Goal: Task Accomplishment & Management: Use online tool/utility

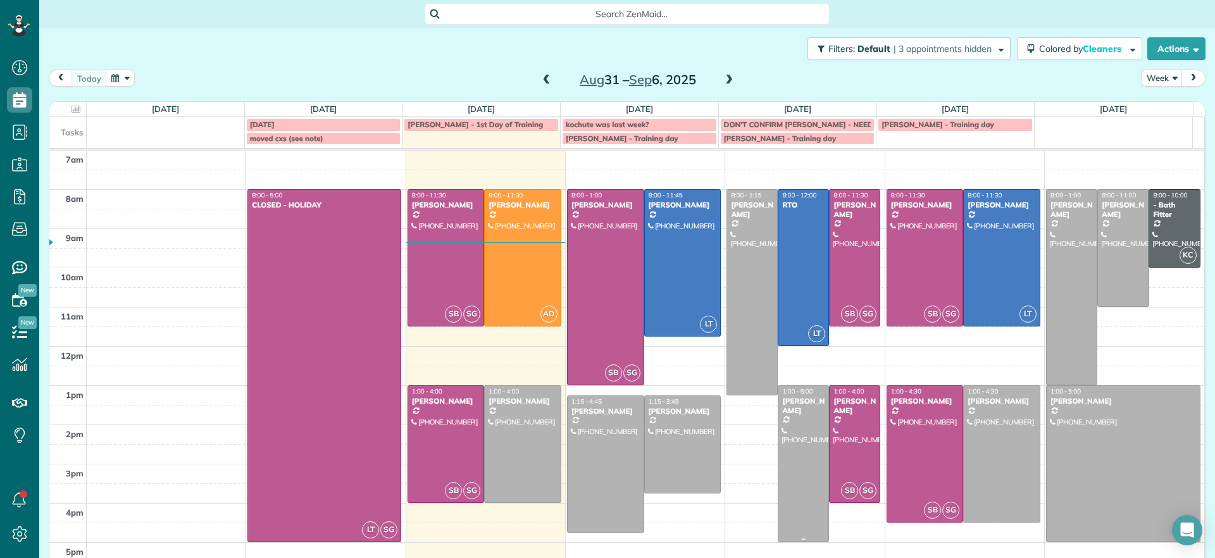
scroll to position [6, 6]
click at [605, 455] on div at bounding box center [605, 464] width 76 height 136
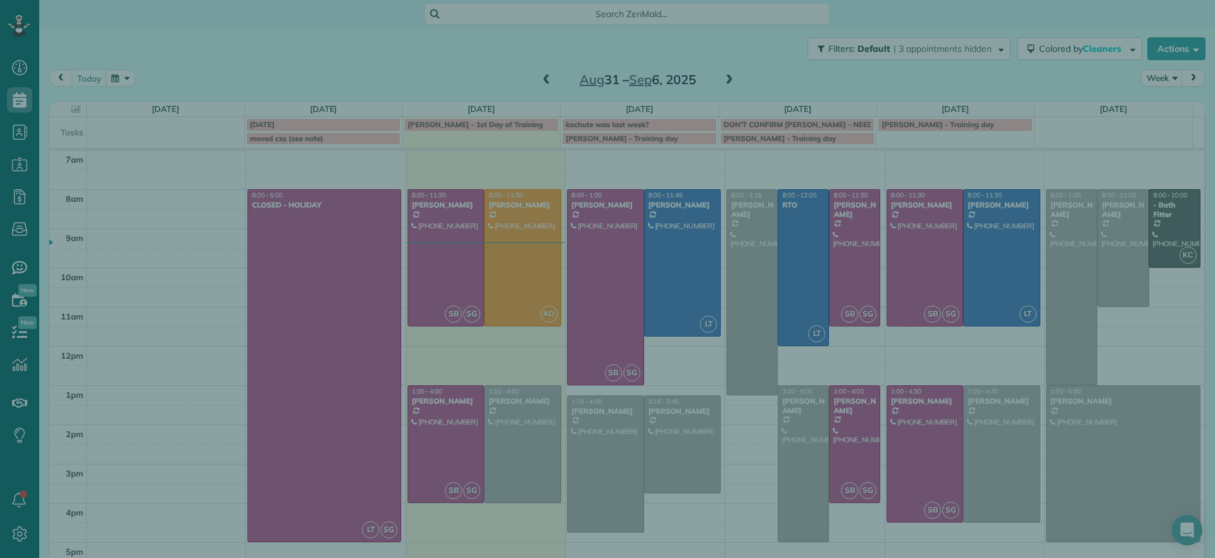
click at [605, 455] on div "Close Cleaners" at bounding box center [607, 279] width 1215 height 558
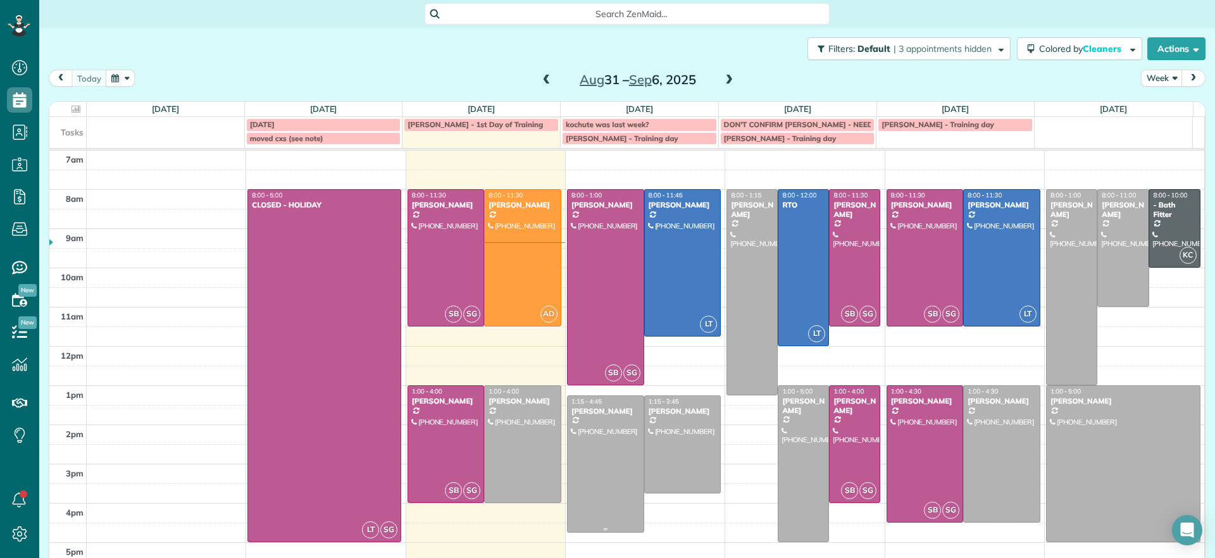
click at [605, 455] on div at bounding box center [605, 464] width 76 height 136
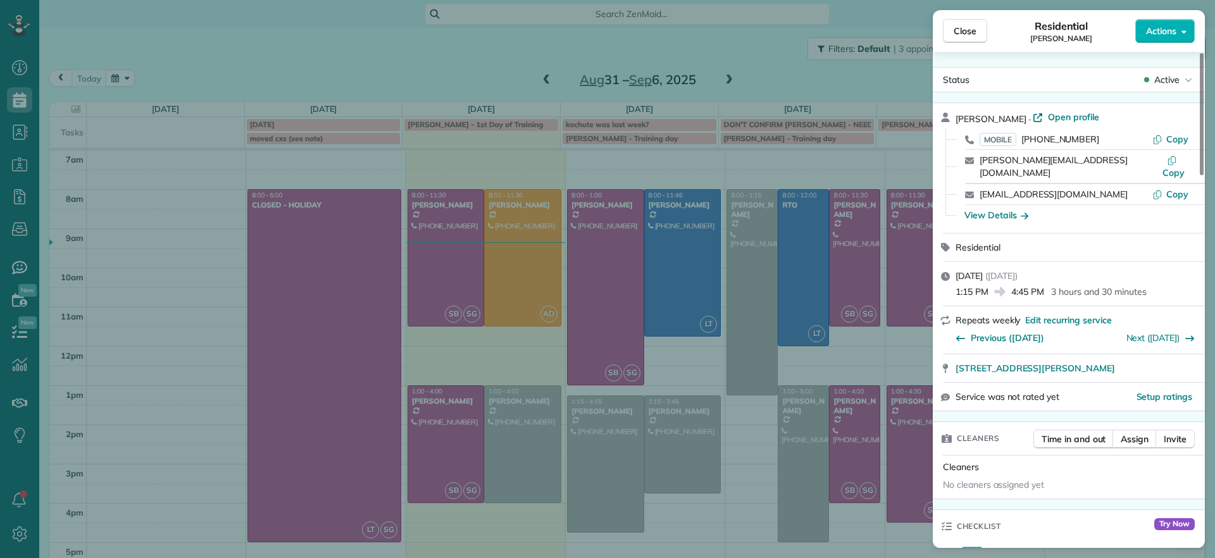
click at [605, 455] on div "Close Residential James Crenshaw Actions Status Active James Crenshaw · Open pr…" at bounding box center [607, 279] width 1215 height 558
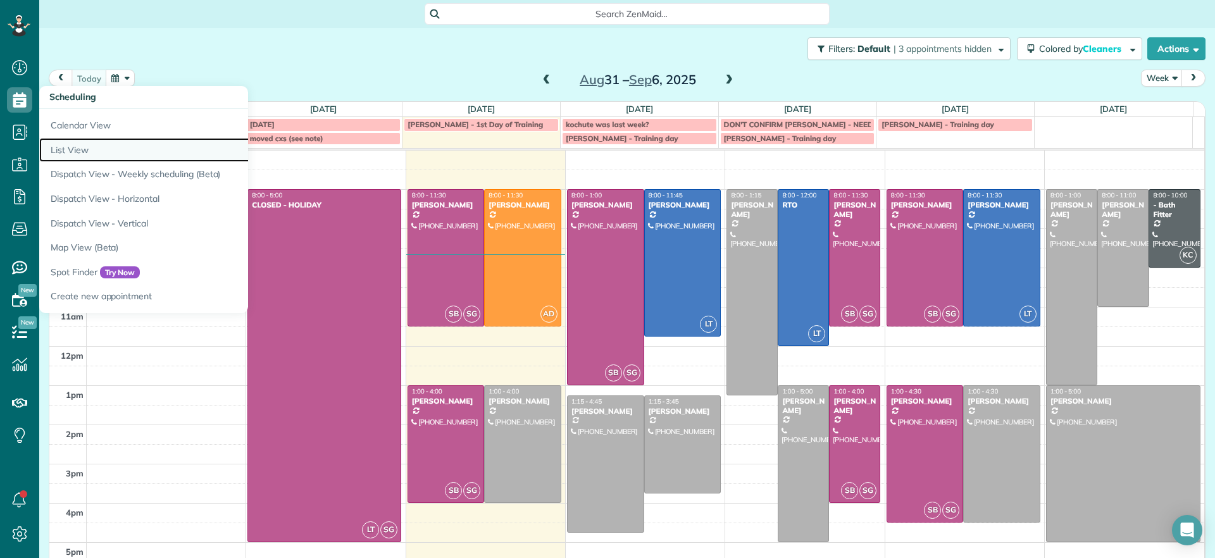
click at [97, 147] on link "List View" at bounding box center [197, 150] width 316 height 25
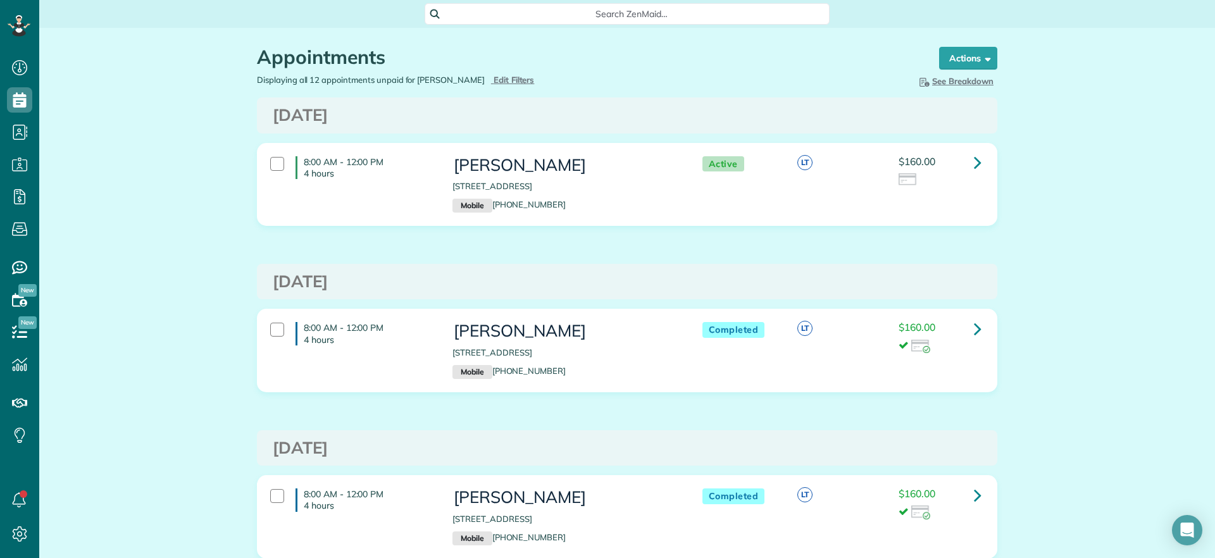
scroll to position [6, 6]
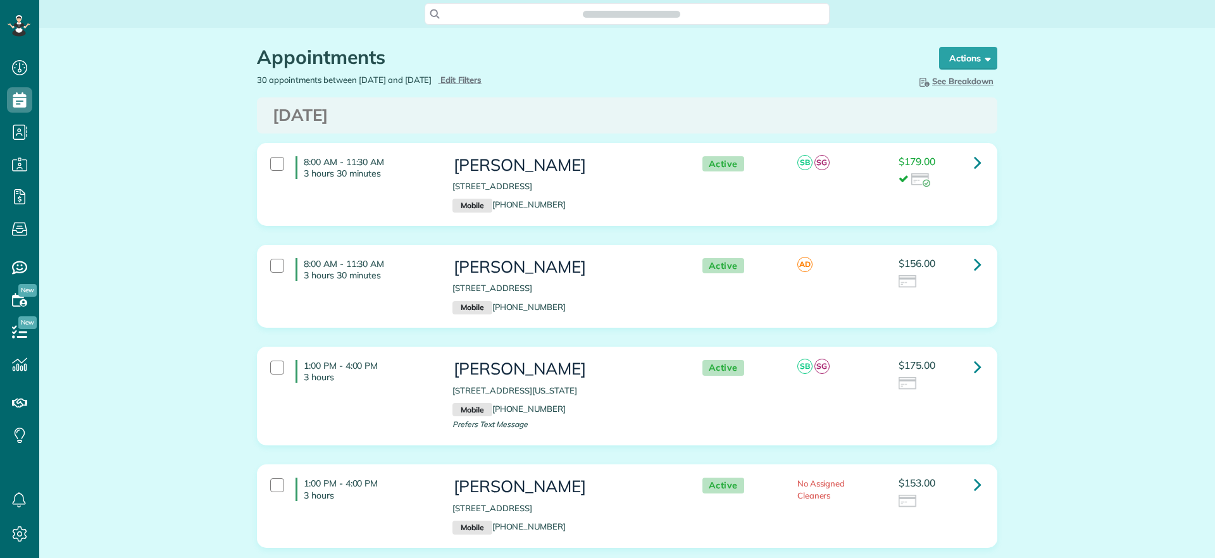
scroll to position [558, 39]
click at [969, 66] on button "Actions" at bounding box center [968, 58] width 58 height 23
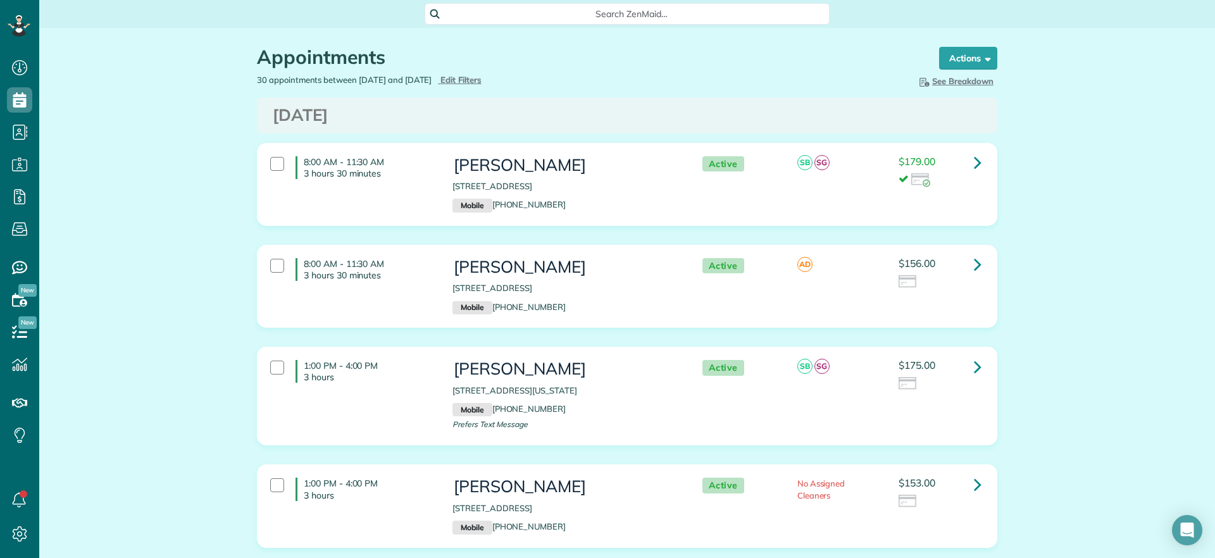
click at [990, 54] on button "Actions" at bounding box center [968, 58] width 58 height 23
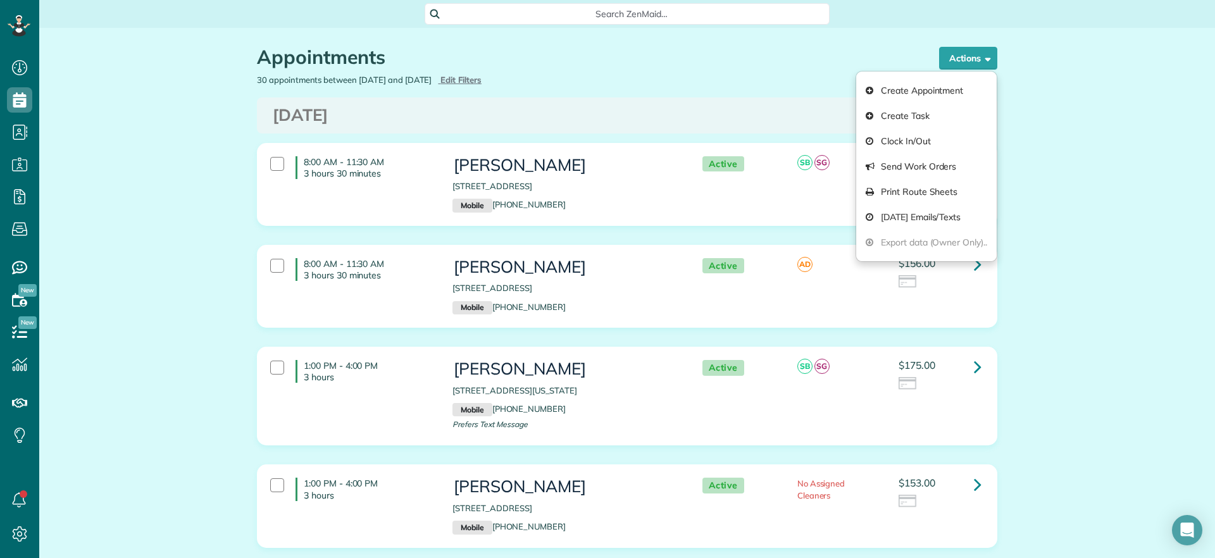
click at [993, 54] on div "Appointments the List View [2 min] Schedule Changes Actions Create Appointment …" at bounding box center [626, 51] width 759 height 46
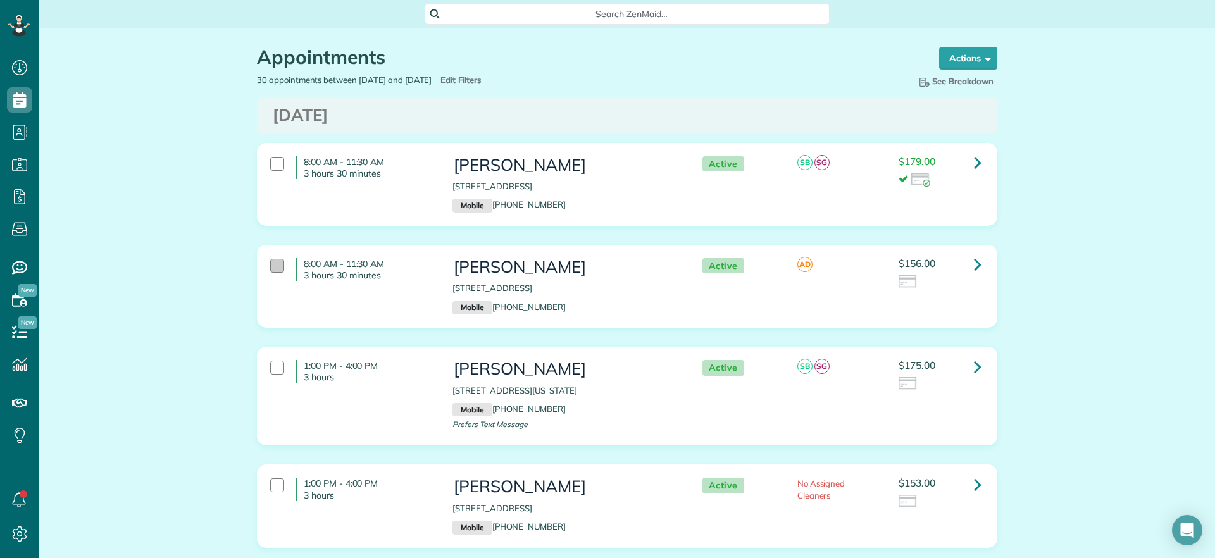
click at [270, 266] on div at bounding box center [277, 266] width 14 height 14
click at [960, 61] on strong "Bulk Actions" at bounding box center [951, 58] width 53 height 11
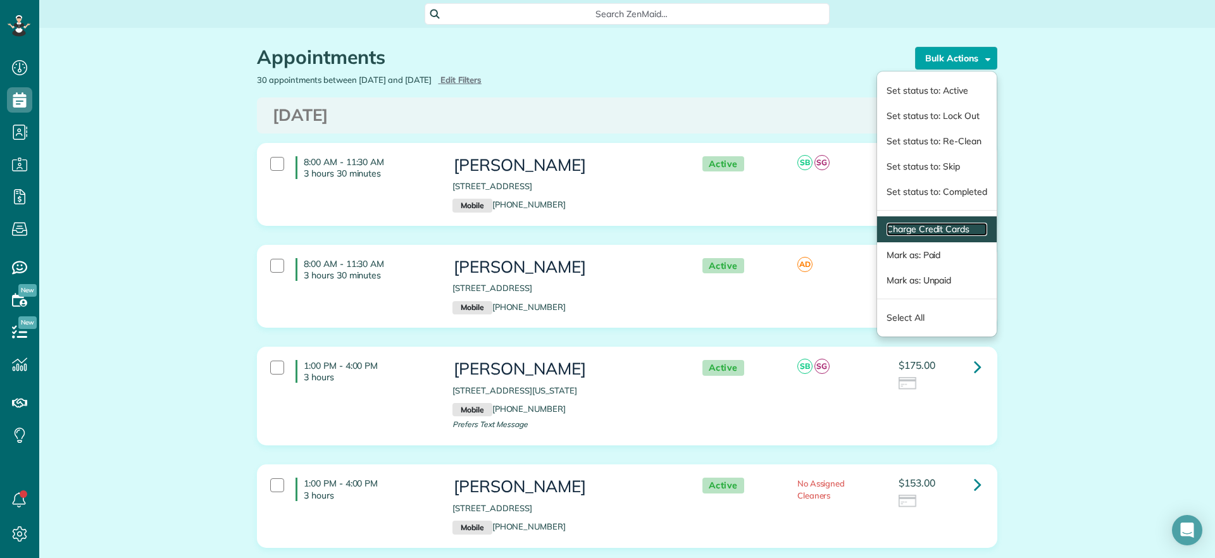
click at [938, 226] on link "Charge Credit Cards" at bounding box center [936, 229] width 101 height 13
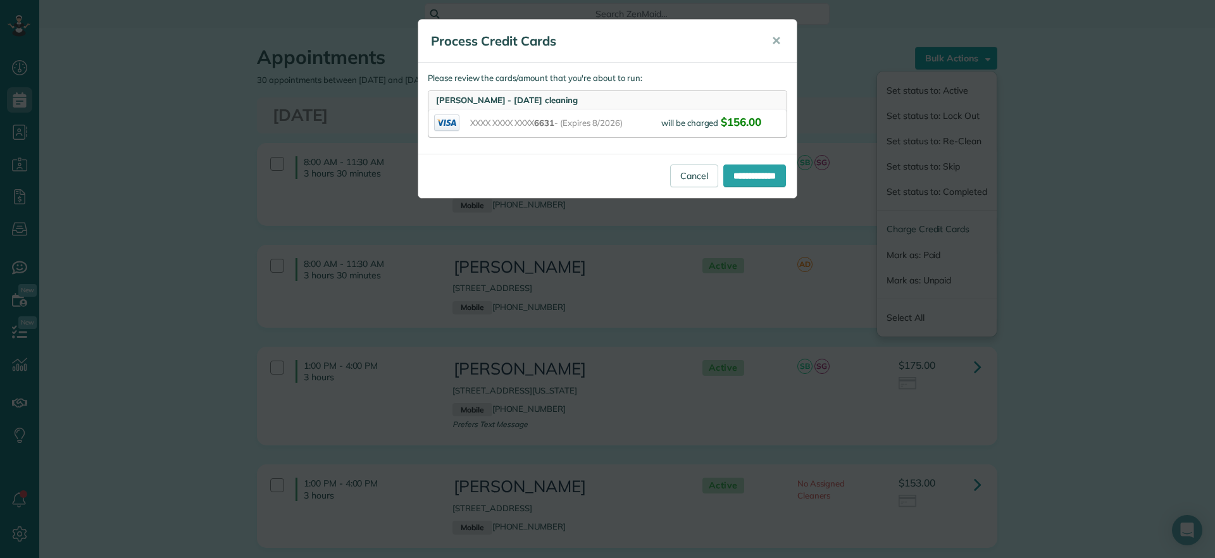
click at [746, 192] on div "**********" at bounding box center [607, 176] width 378 height 44
click at [751, 185] on input "**********" at bounding box center [754, 175] width 63 height 23
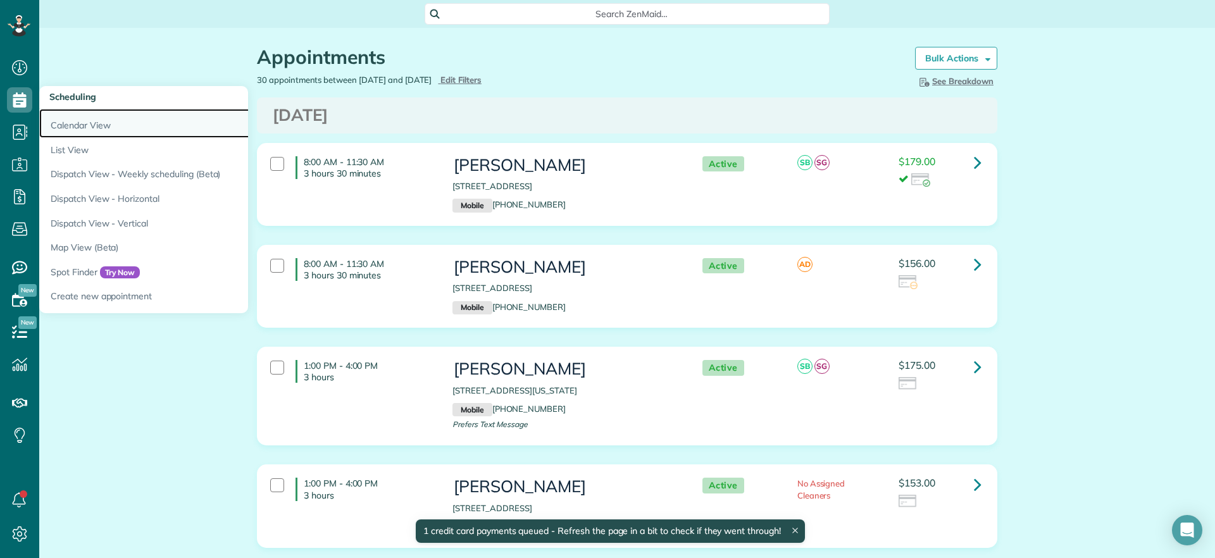
click at [91, 116] on link "Calendar View" at bounding box center [197, 123] width 316 height 29
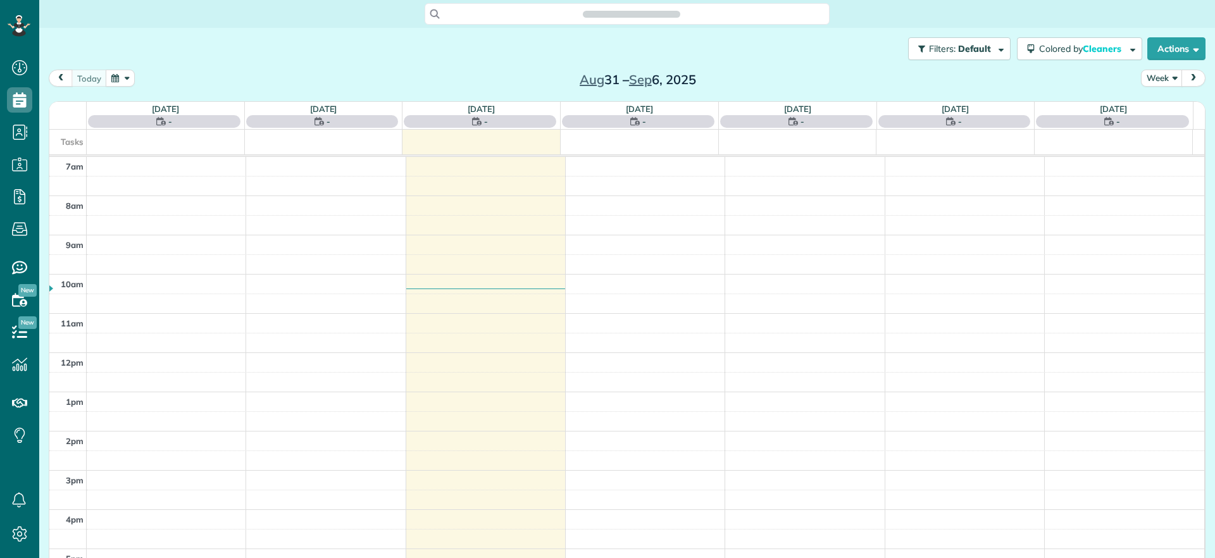
scroll to position [6, 6]
